Goal: Information Seeking & Learning: Find specific fact

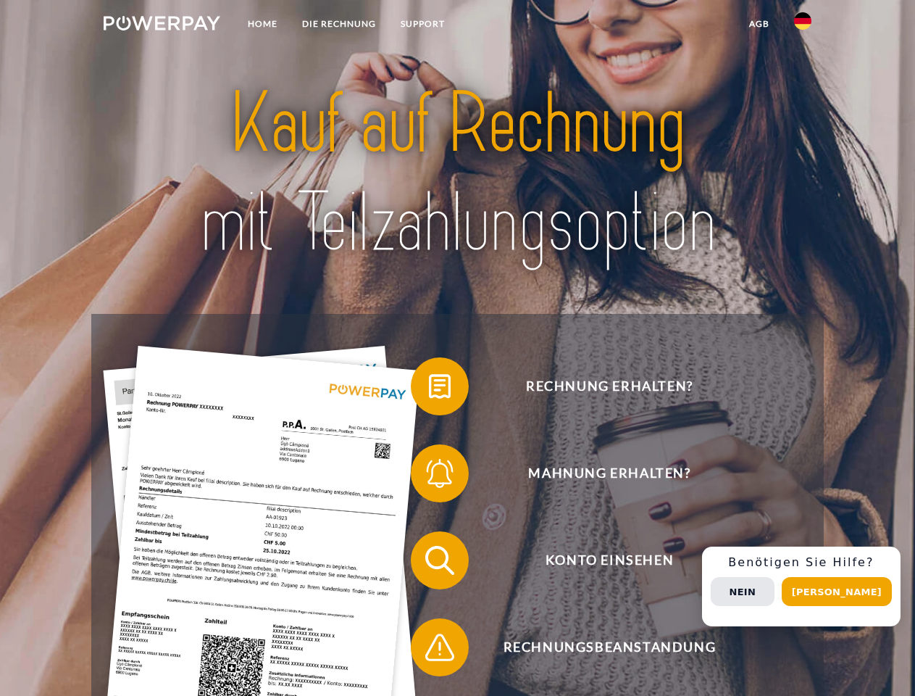
click at [162, 25] on img at bounding box center [162, 23] width 117 height 14
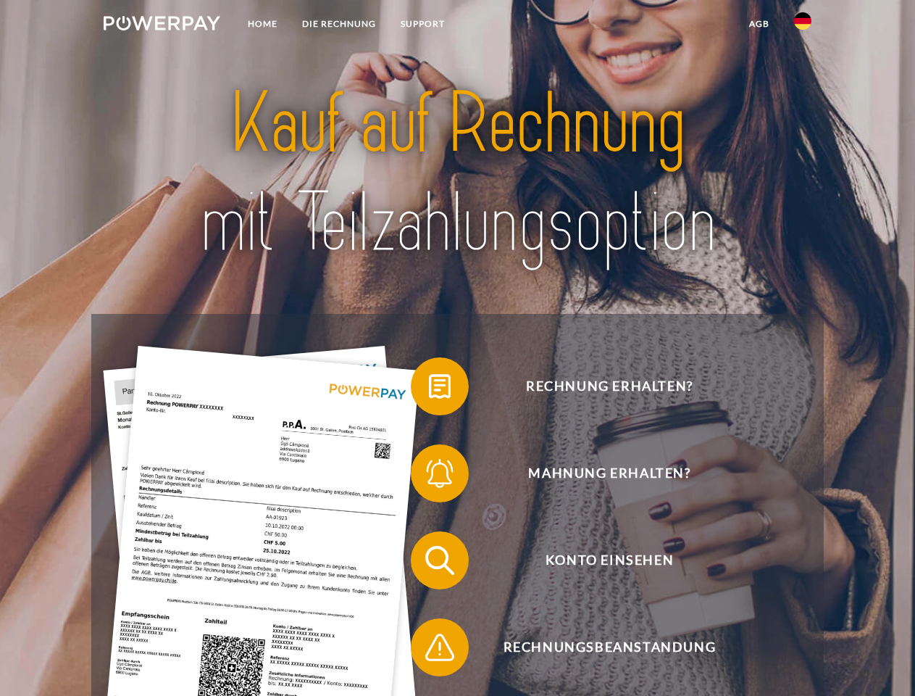
click at [803, 25] on img at bounding box center [802, 20] width 17 height 17
click at [759, 24] on link "agb" at bounding box center [759, 24] width 45 height 26
click at [429, 389] on span at bounding box center [418, 386] width 72 height 72
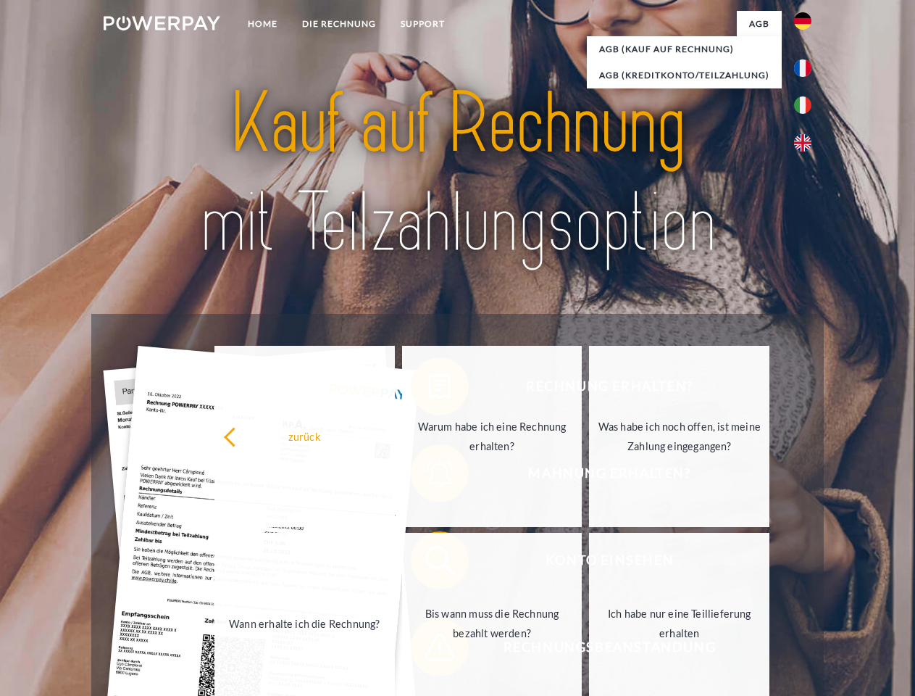
click at [429, 476] on div "Rechnung erhalten? Mahnung erhalten? Konto einsehen" at bounding box center [457, 604] width 732 height 580
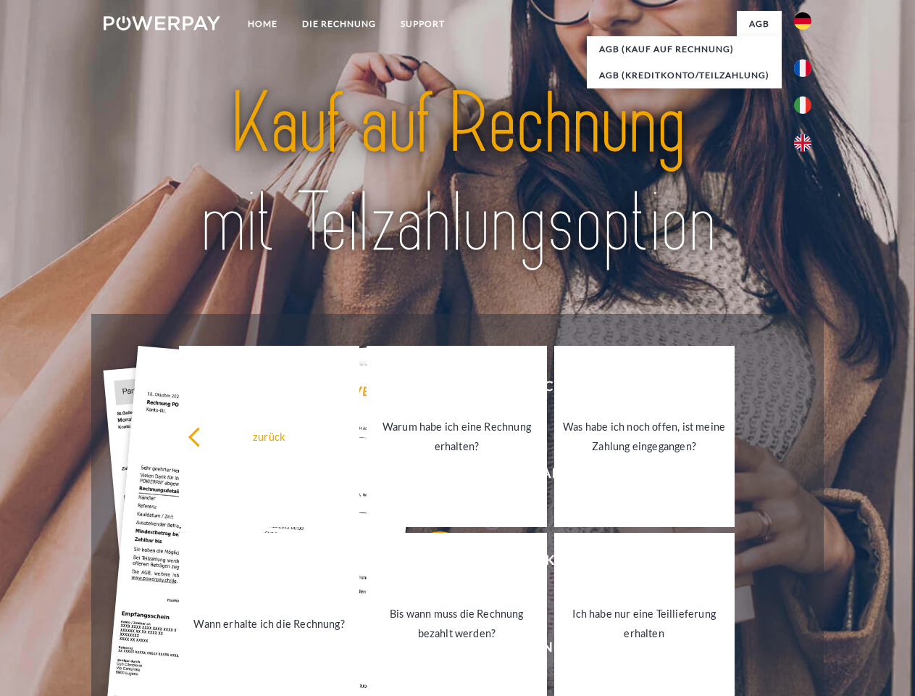
click at [429, 563] on link "Bis wann muss die Rechnung bezahlt werden?" at bounding box center [457, 623] width 180 height 181
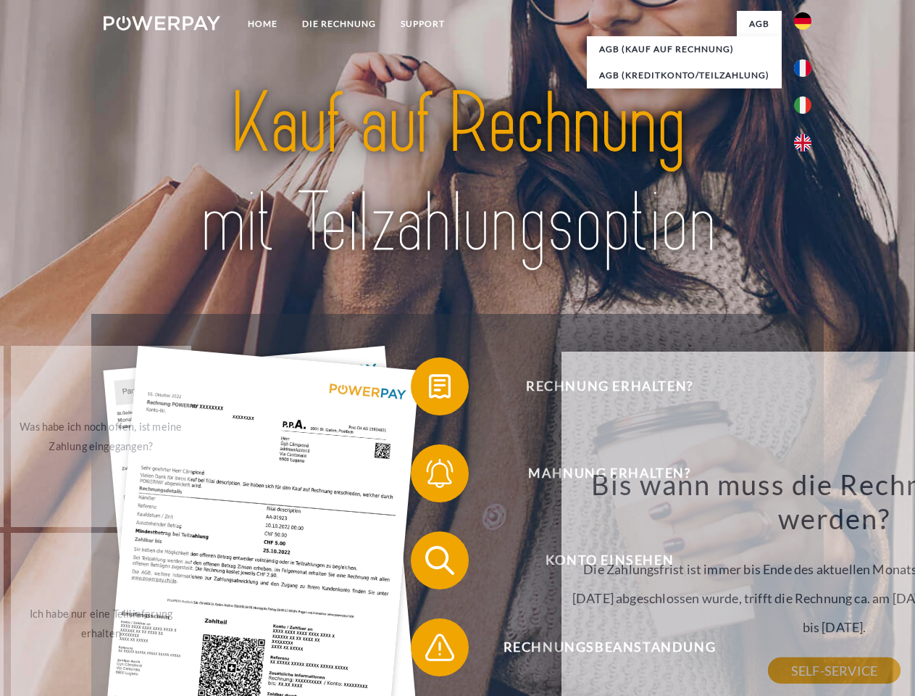
click at [570, 650] on div "Bis wann muss die Rechnung bezahlt werden? Die Zahlungsfrist ist immer bis Ende…" at bounding box center [834, 569] width 529 height 204
click at [807, 586] on div "Rechnung erhalten? Mahnung erhalten? Konto einsehen" at bounding box center [457, 604] width 732 height 580
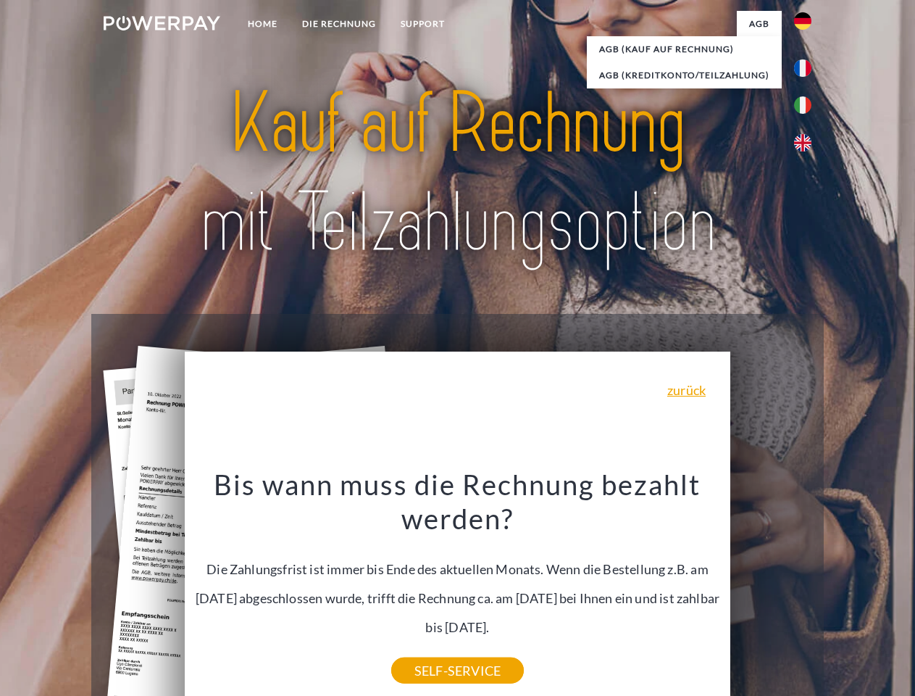
click at [771, 589] on span "Konto einsehen" at bounding box center [609, 560] width 355 height 58
click at [842, 591] on header "Home DIE RECHNUNG SUPPORT" at bounding box center [457, 500] width 915 height 1001
